Goal: Communication & Community: Answer question/provide support

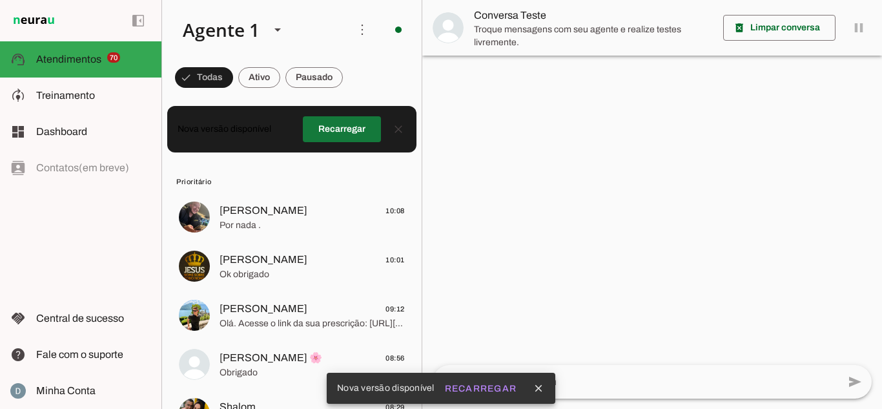
click at [349, 118] on span at bounding box center [342, 129] width 78 height 31
